Goal: Task Accomplishment & Management: Use online tool/utility

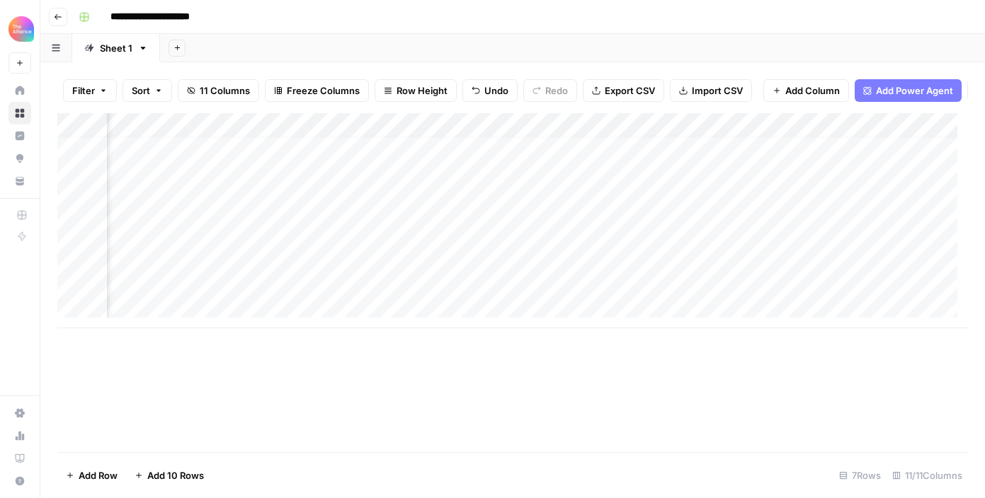
scroll to position [11, 782]
click at [52, 11] on button "Go back" at bounding box center [58, 17] width 18 height 18
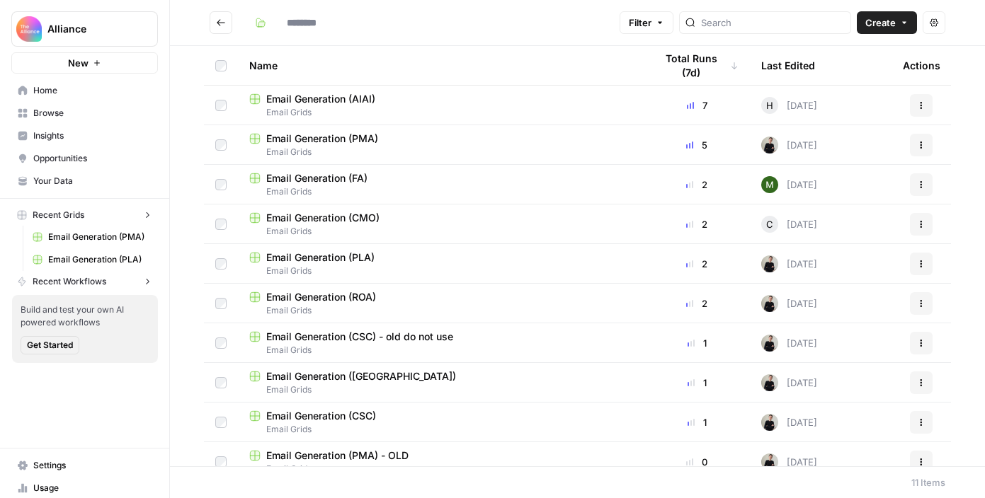
type input "**********"
click at [220, 24] on icon "Go back" at bounding box center [221, 23] width 10 height 10
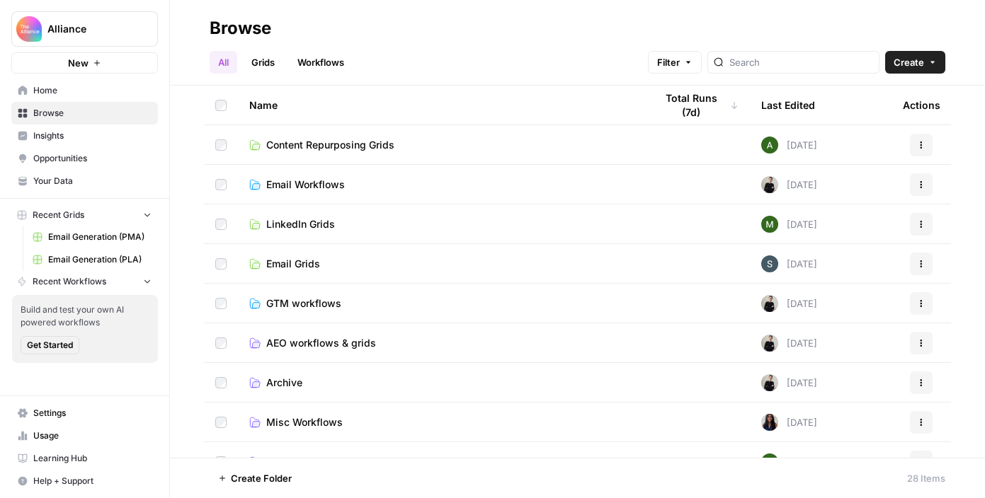
click at [316, 217] on span "LinkedIn Grids" at bounding box center [300, 224] width 69 height 14
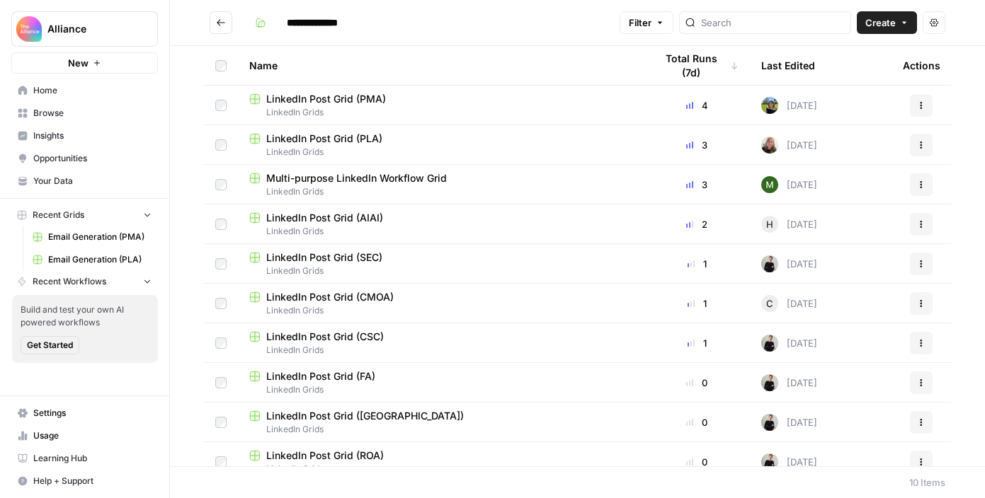
click at [338, 140] on span "LinkedIn Post Grid (PLA)" at bounding box center [324, 139] width 116 height 14
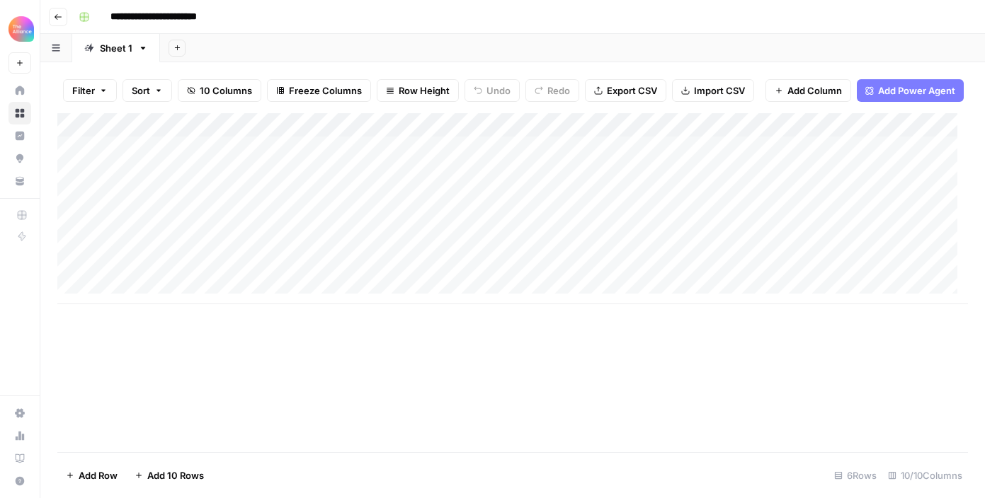
click at [161, 229] on div "Add Column" at bounding box center [512, 208] width 910 height 191
click at [171, 230] on div "Add Column" at bounding box center [512, 208] width 910 height 191
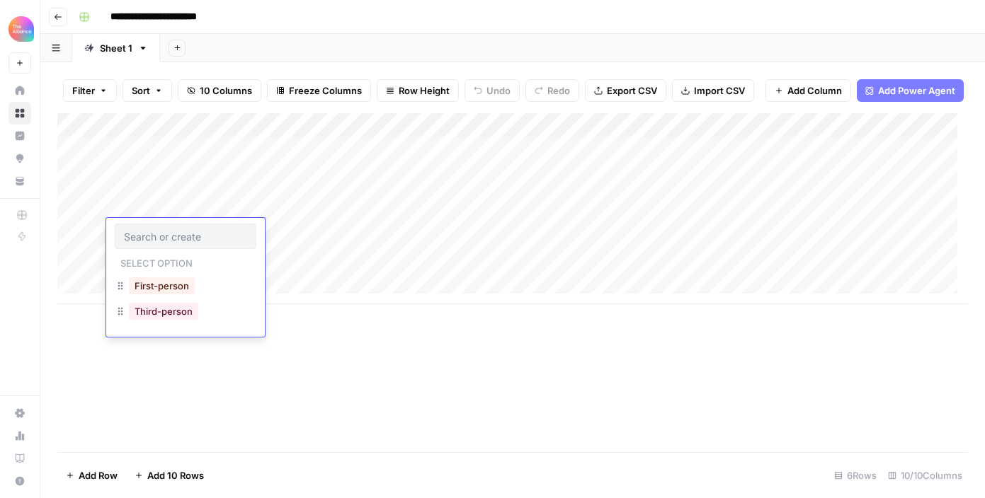
click at [170, 230] on input "text" at bounding box center [185, 236] width 123 height 13
click at [187, 308] on button "Third-person" at bounding box center [163, 311] width 69 height 17
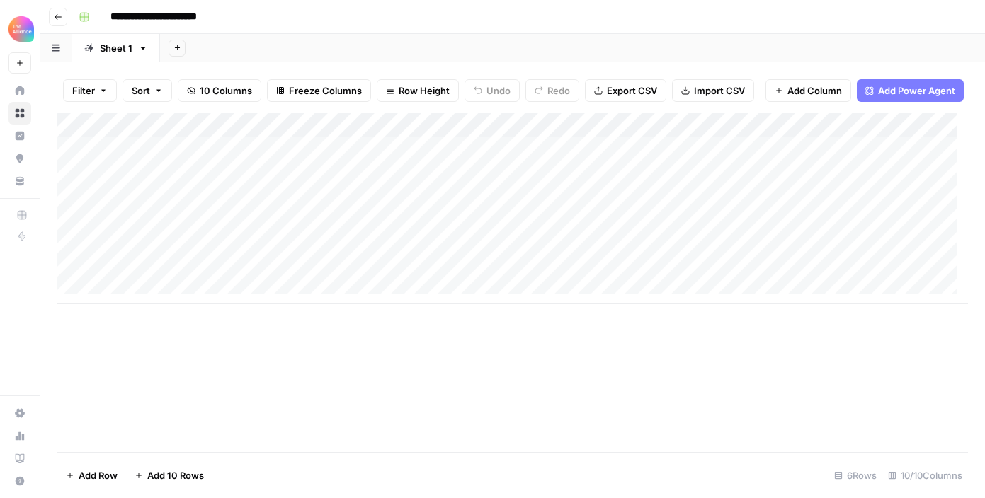
click at [346, 233] on div "Add Column" at bounding box center [512, 208] width 910 height 191
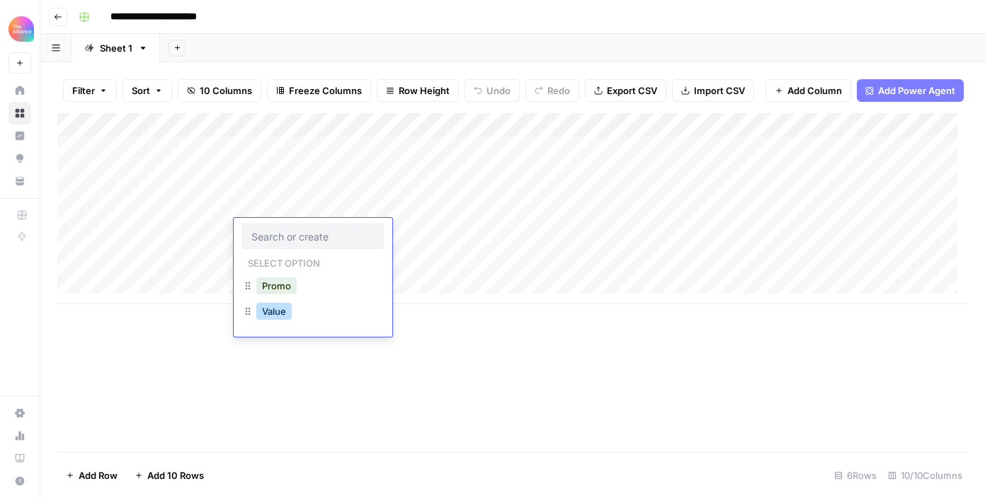
click at [285, 315] on button "Value" at bounding box center [273, 311] width 35 height 17
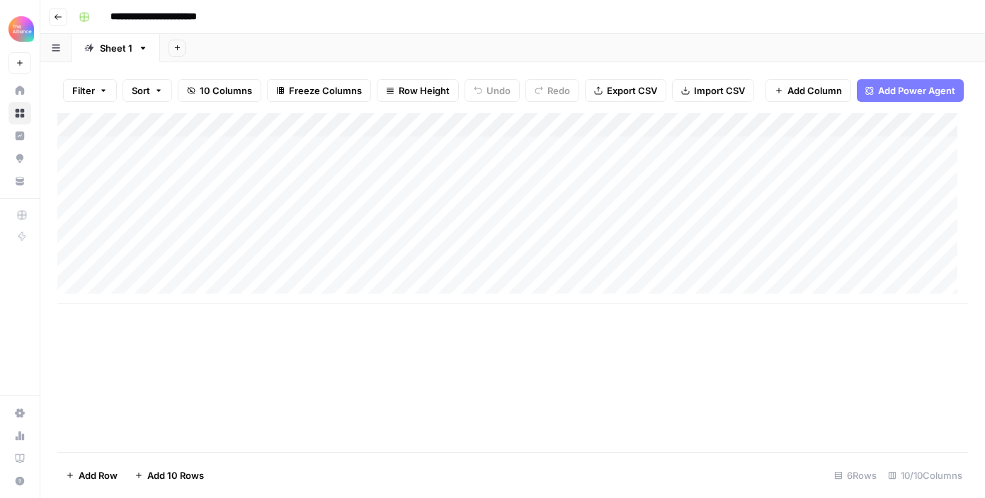
click at [406, 226] on div "Add Column" at bounding box center [512, 208] width 910 height 191
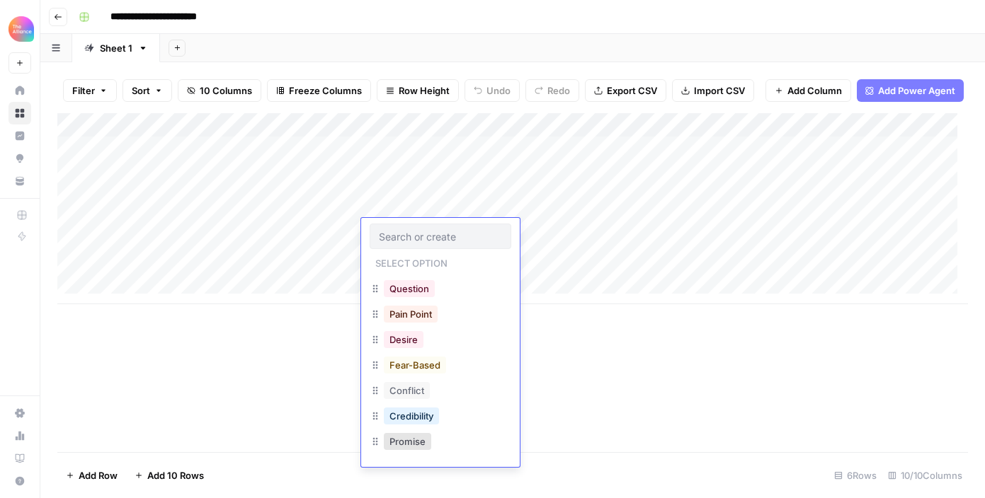
scroll to position [123, 0]
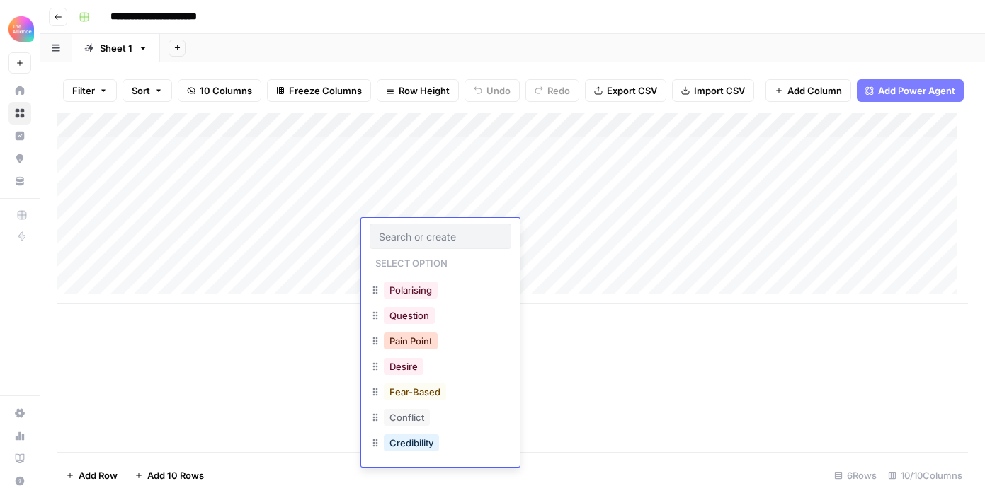
click at [423, 339] on button "Pain Point" at bounding box center [411, 341] width 54 height 17
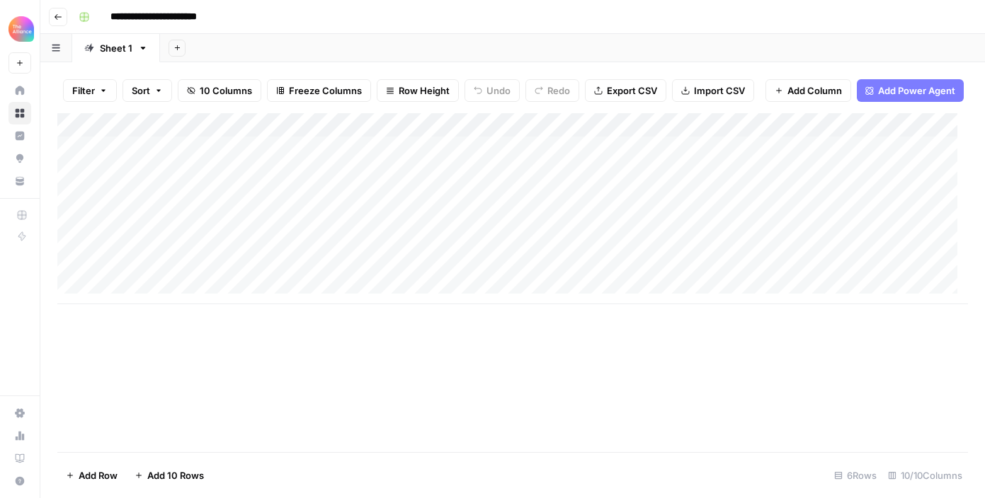
click at [639, 226] on div "Add Column" at bounding box center [512, 208] width 910 height 191
click at [579, 227] on div "Add Column" at bounding box center [512, 208] width 910 height 191
drag, startPoint x: 496, startPoint y: 246, endPoint x: 653, endPoint y: 258, distance: 158.3
click at [496, 246] on textarea "**********" at bounding box center [602, 239] width 227 height 34
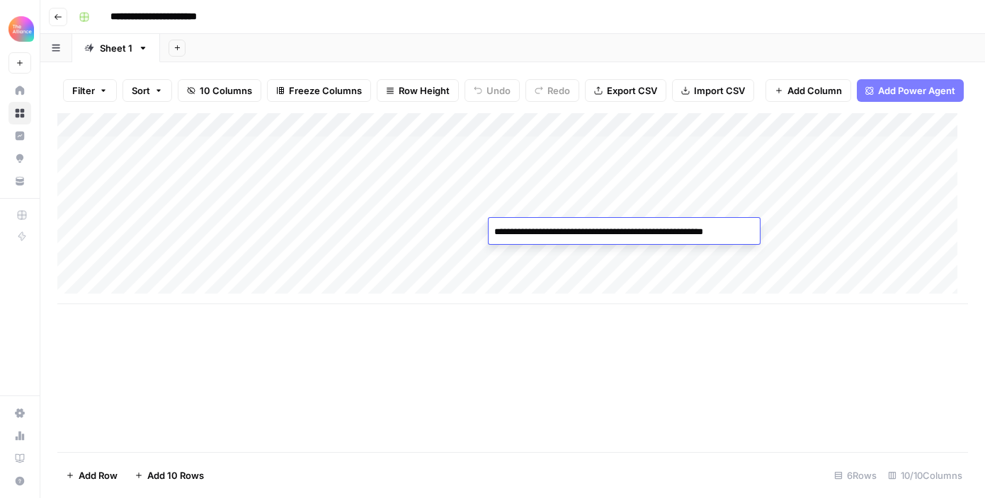
type textarea "**********"
click at [793, 230] on div "Add Column" at bounding box center [512, 208] width 910 height 191
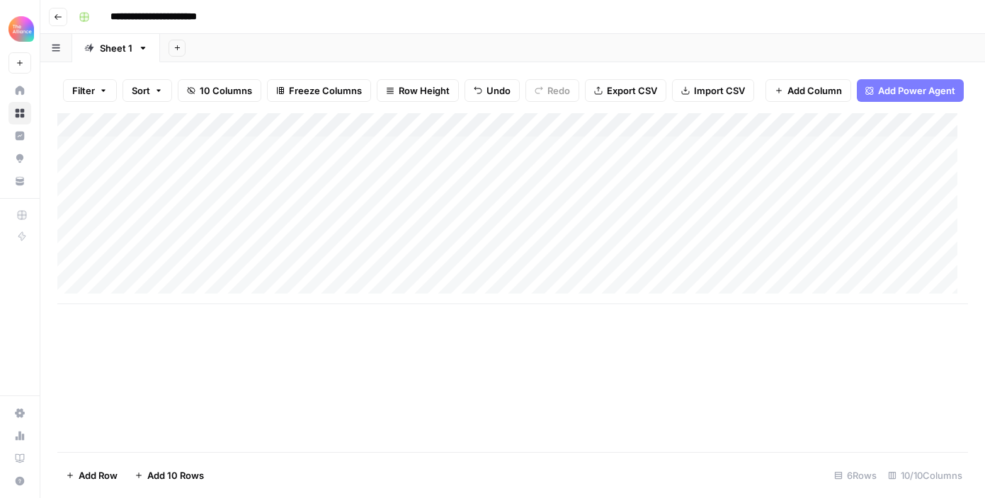
click at [609, 217] on div "Add Column" at bounding box center [512, 208] width 910 height 191
click at [605, 222] on div "Add Column" at bounding box center [512, 208] width 910 height 191
click at [605, 223] on div "Add Column" at bounding box center [512, 208] width 910 height 191
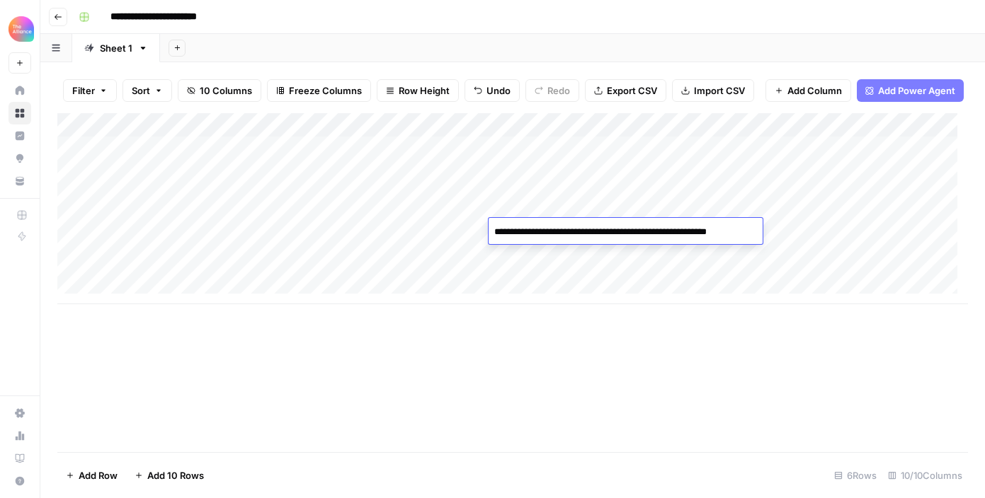
click at [605, 223] on textarea "**********" at bounding box center [625, 232] width 273 height 20
click at [807, 228] on div "Add Column" at bounding box center [512, 208] width 910 height 191
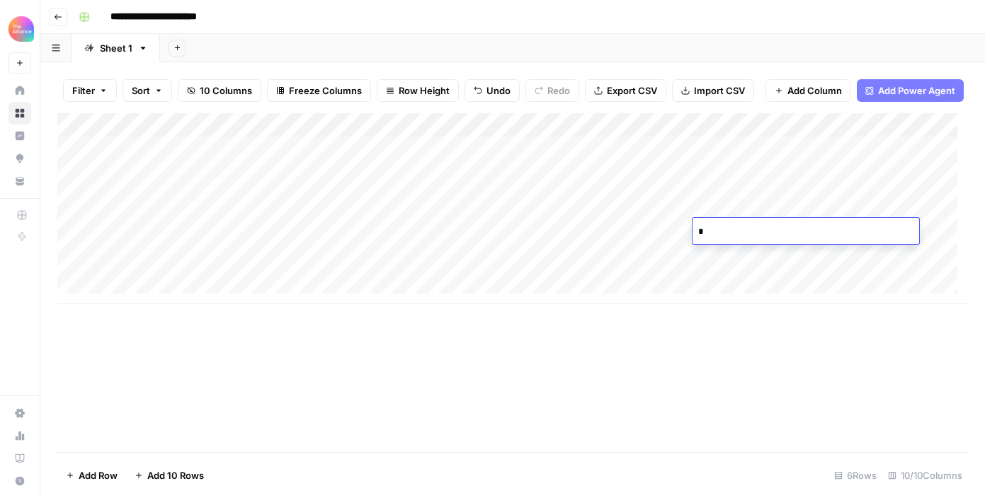
click at [807, 228] on textarea "*" at bounding box center [805, 232] width 227 height 20
click at [806, 228] on textarea "*" at bounding box center [805, 232] width 227 height 20
type textarea "**********"
click at [687, 229] on div "Add Column" at bounding box center [512, 208] width 910 height 191
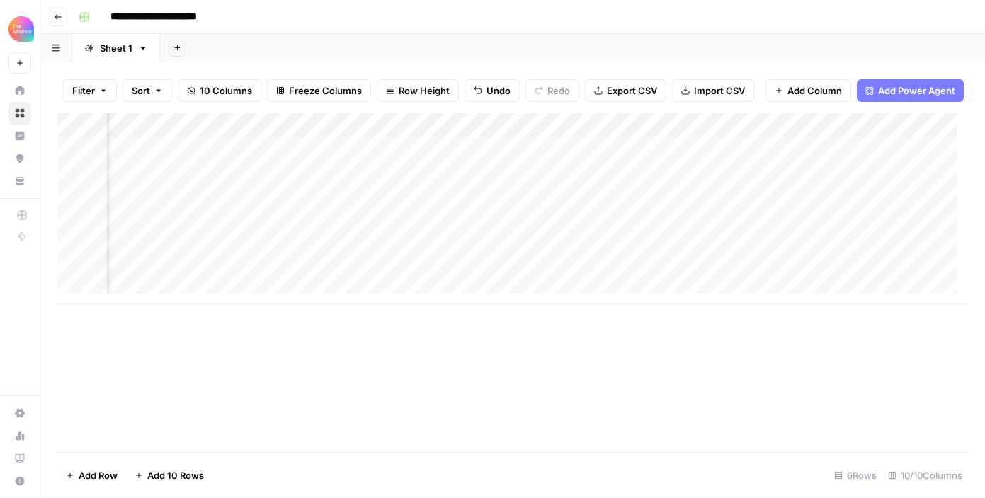
click at [722, 227] on div "Add Column" at bounding box center [512, 208] width 910 height 191
type textarea "**********"
click at [946, 235] on div "Add Column" at bounding box center [512, 208] width 910 height 191
click at [445, 229] on div "Add Column" at bounding box center [512, 208] width 910 height 191
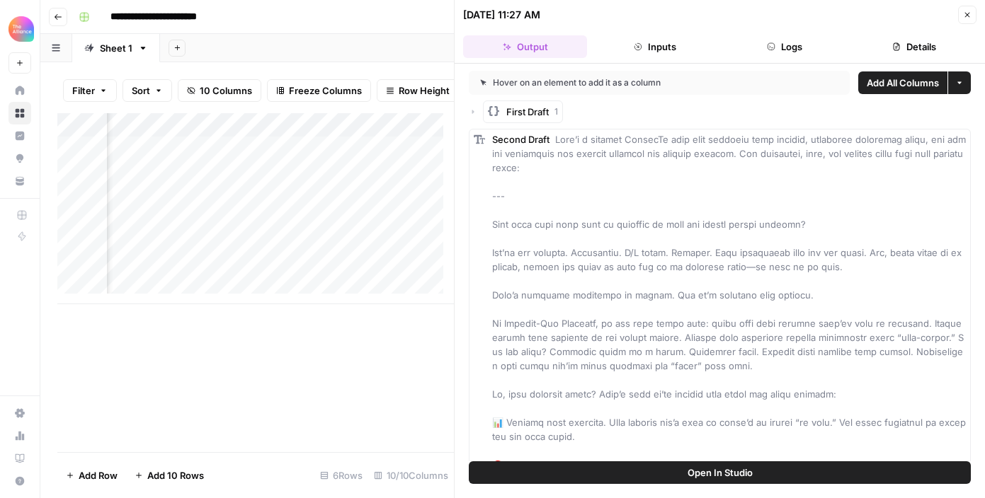
click at [532, 105] on span "First Draft" at bounding box center [527, 112] width 42 height 14
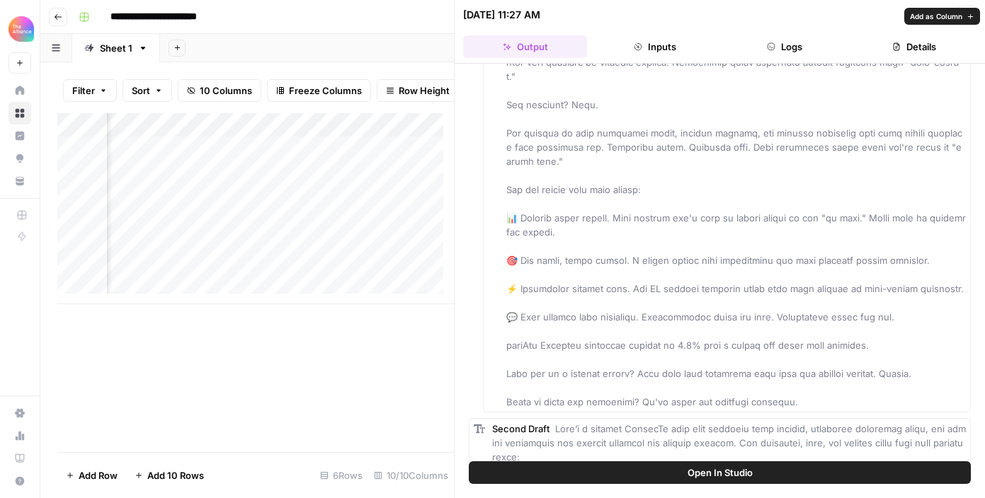
scroll to position [193, 0]
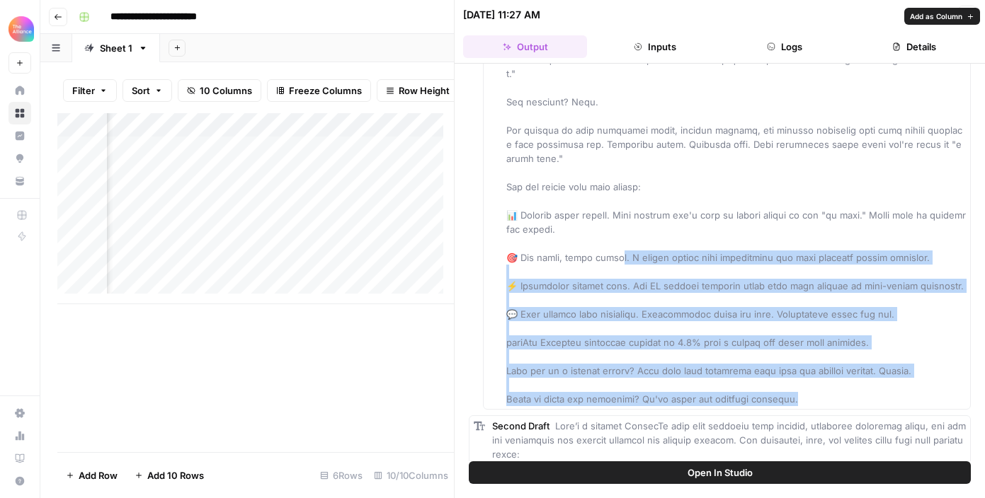
drag, startPoint x: 811, startPoint y: 411, endPoint x: 617, endPoint y: 258, distance: 246.6
click at [617, 258] on div "First Draft" at bounding box center [735, 172] width 459 height 467
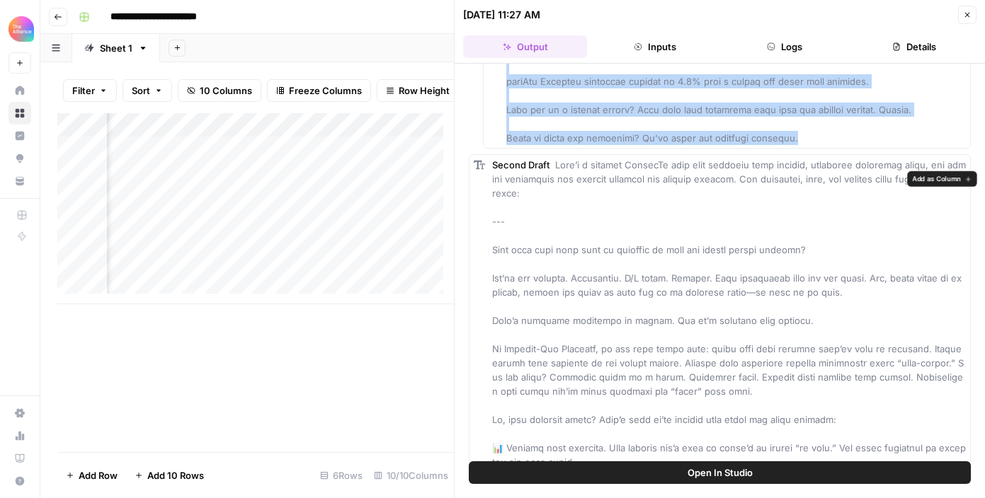
scroll to position [546, 0]
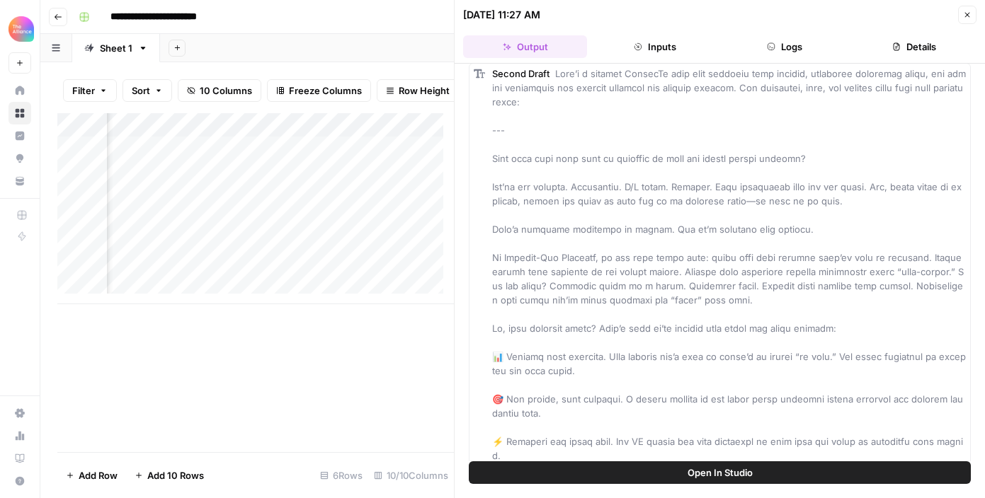
click at [711, 193] on div "Second Draft" at bounding box center [729, 350] width 474 height 566
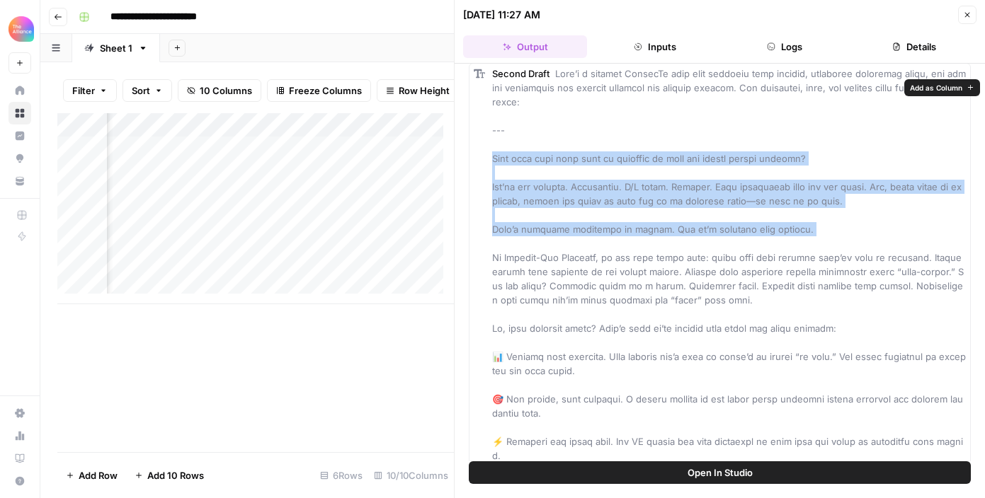
drag, startPoint x: 494, startPoint y: 171, endPoint x: 830, endPoint y: 261, distance: 347.9
click at [830, 261] on div "Second Draft" at bounding box center [729, 350] width 474 height 566
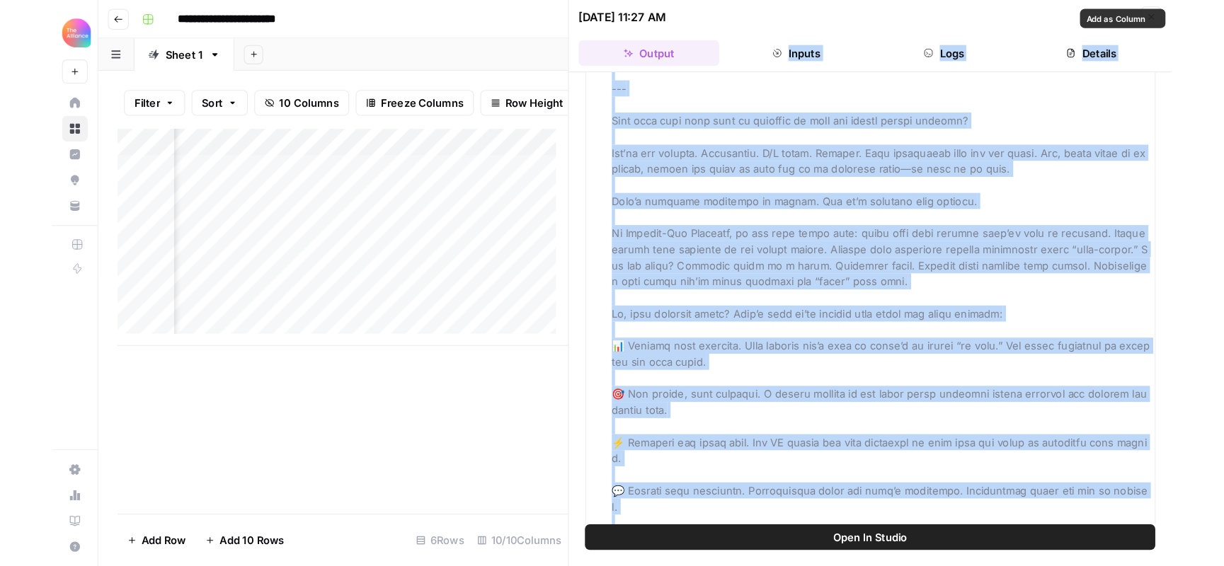
scroll to position [574, 0]
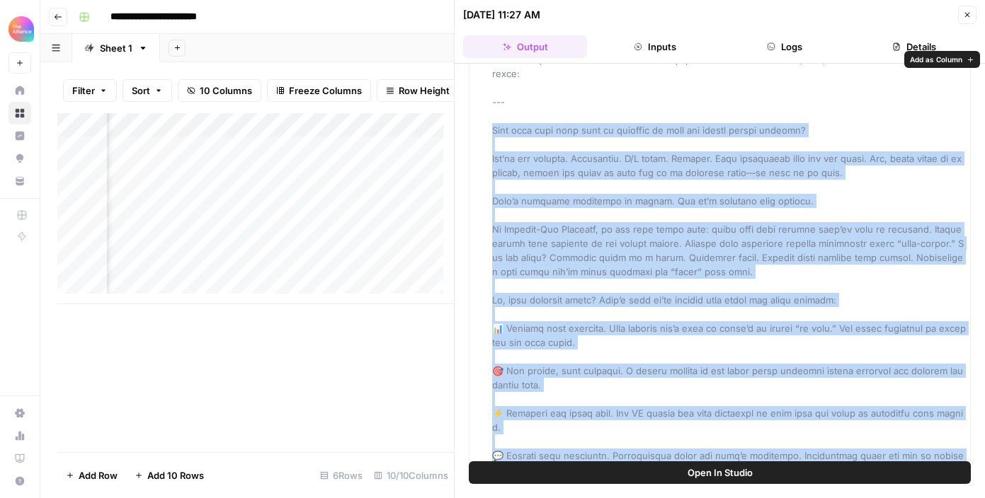
drag, startPoint x: 775, startPoint y: 444, endPoint x: 491, endPoint y: 145, distance: 412.1
click at [492, 145] on div "Second Draft" at bounding box center [729, 321] width 474 height 566
copy span "Lore ipsu dolo sita cons ad elitsedd ei temp inc utlabo etdolo magnaal? Eni’ad …"
click at [829, 168] on span at bounding box center [729, 322] width 474 height 564
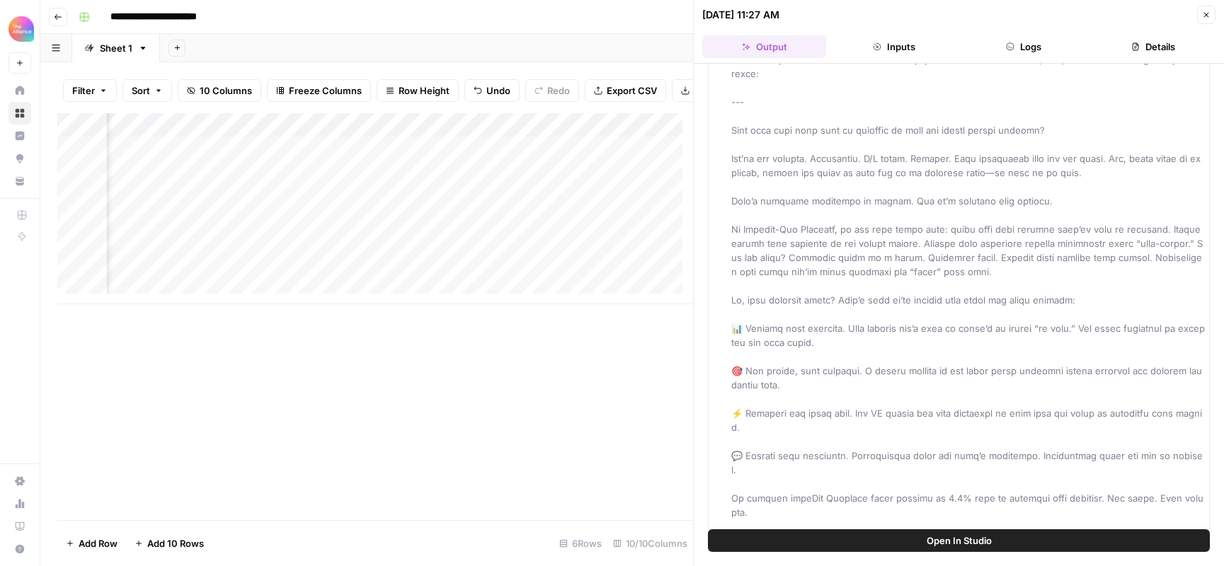
click at [984, 18] on icon "button" at bounding box center [1206, 15] width 8 height 8
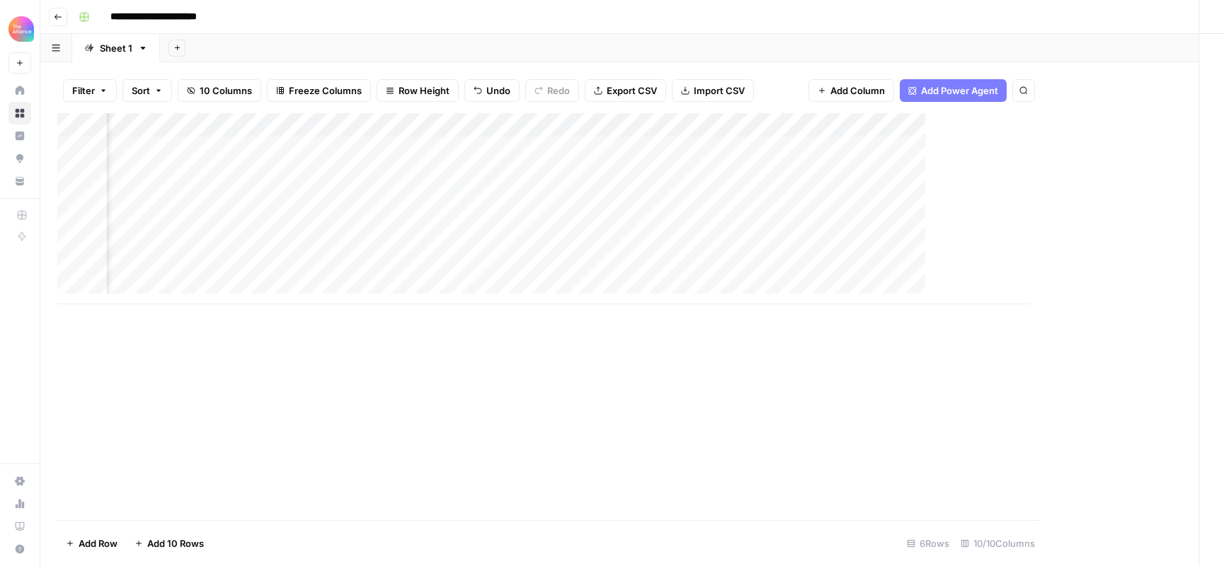
scroll to position [0, 639]
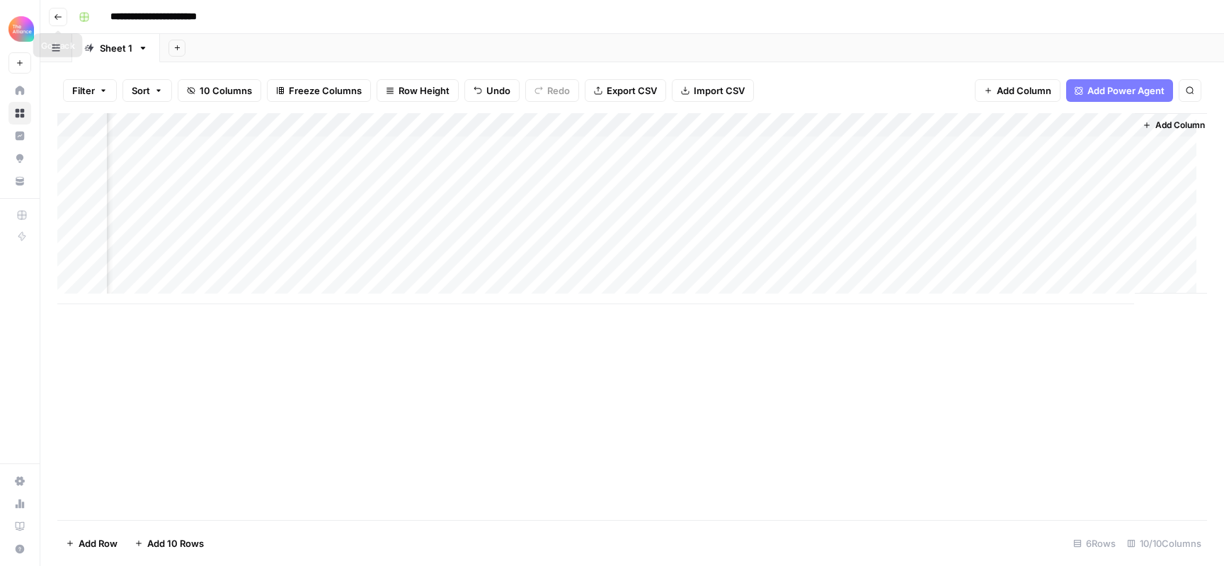
click at [54, 21] on button "Go back" at bounding box center [58, 17] width 18 height 18
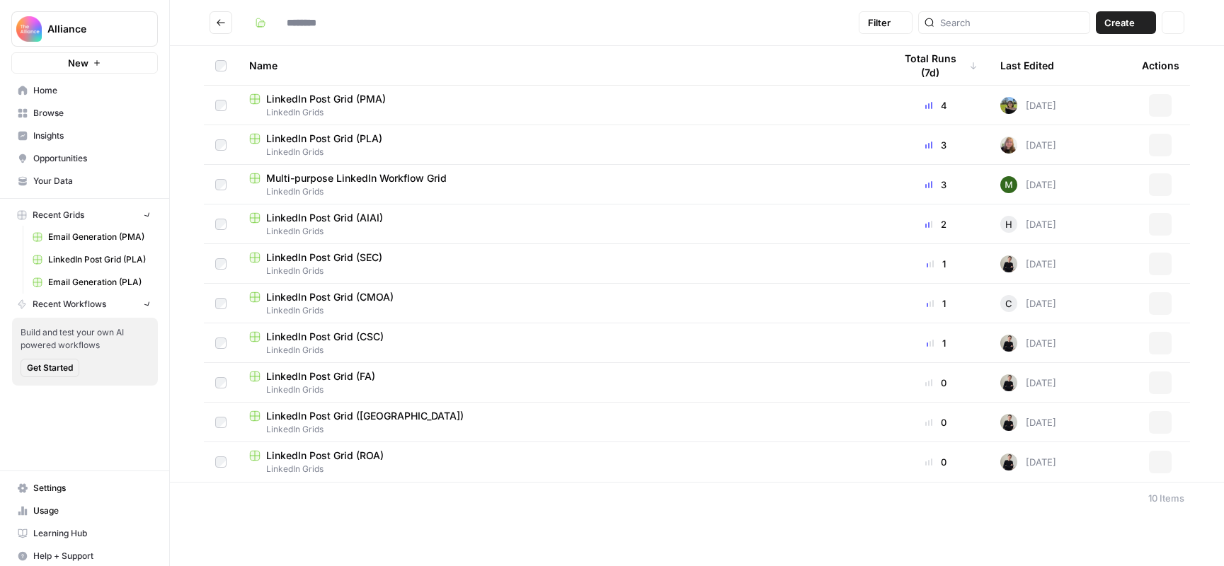
type input "**********"
click at [217, 28] on button "Go back" at bounding box center [221, 22] width 23 height 23
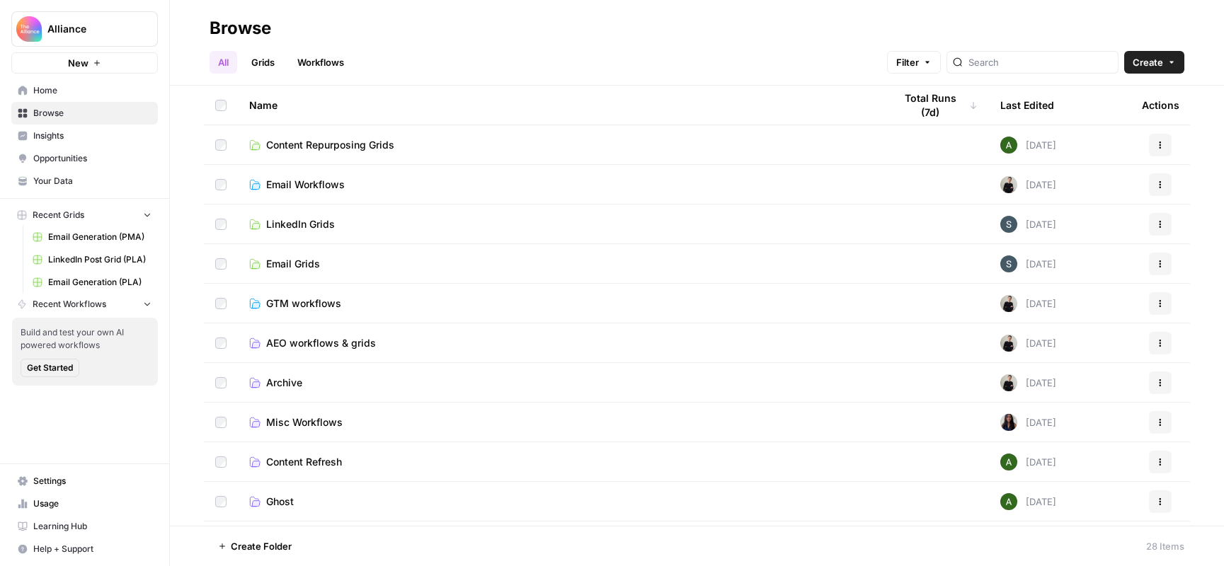
click at [440, 270] on link "Email Grids" at bounding box center [560, 264] width 622 height 14
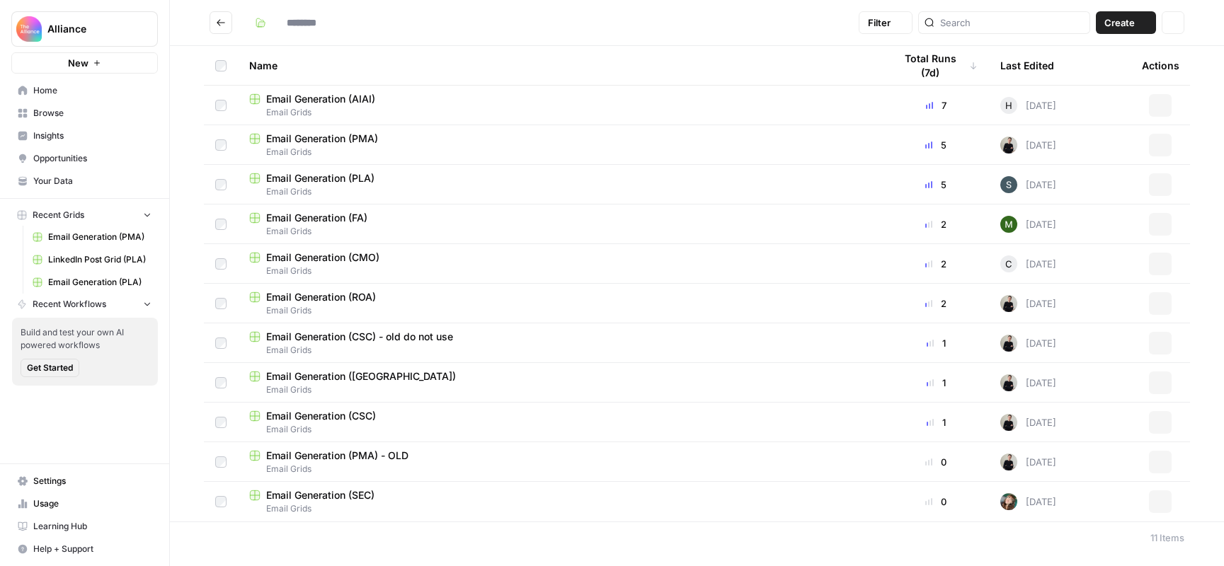
type input "**********"
click at [409, 178] on div "Email Generation (PLA)" at bounding box center [560, 178] width 622 height 14
